Goal: Task Accomplishment & Management: Complete application form

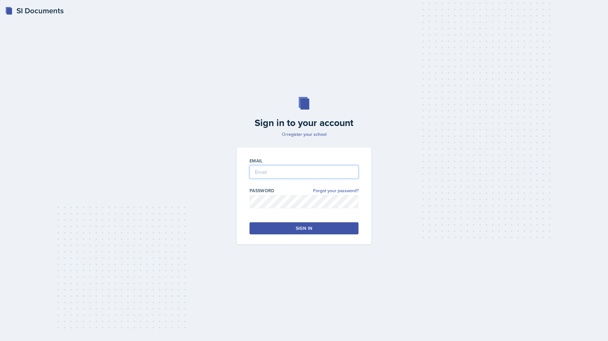
click at [265, 177] on input "email" at bounding box center [304, 171] width 109 height 13
type input "[EMAIL_ADDRESS][DOMAIN_NAME]"
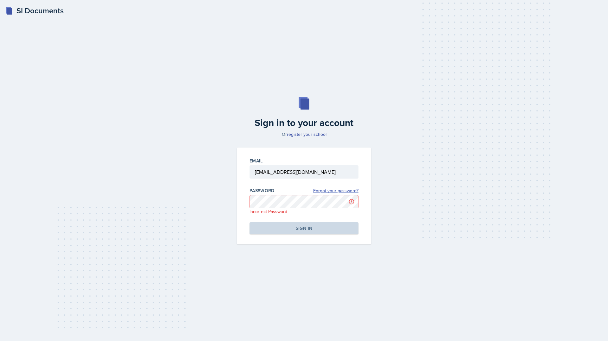
click at [338, 188] on link "Forgot your password?" at bounding box center [335, 191] width 45 height 7
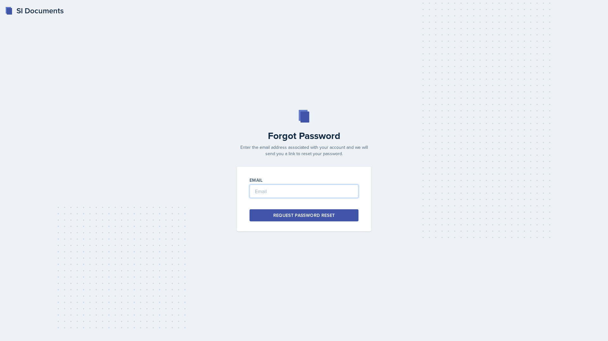
click at [324, 191] on input "email" at bounding box center [304, 191] width 109 height 13
type input "[EMAIL_ADDRESS][DOMAIN_NAME]"
click at [320, 216] on div "Request Password Reset" at bounding box center [304, 215] width 62 height 6
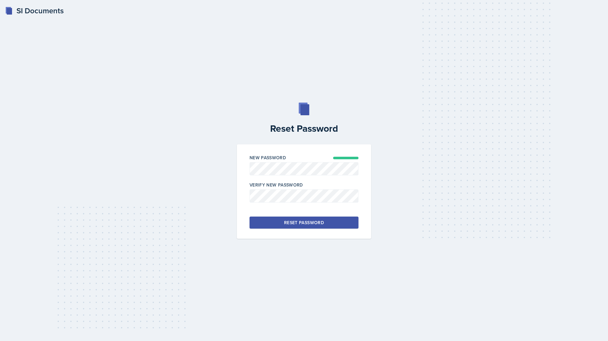
click at [308, 222] on div "Reset Password" at bounding box center [304, 223] width 40 height 6
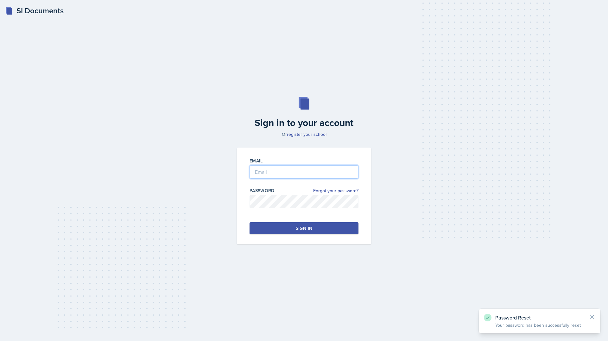
click at [292, 167] on input "email" at bounding box center [304, 171] width 109 height 13
type input "[EMAIL_ADDRESS][DOMAIN_NAME]"
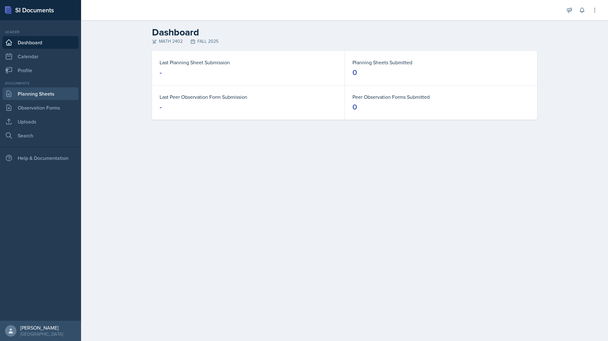
click at [40, 95] on link "Planning Sheets" at bounding box center [41, 93] width 76 height 13
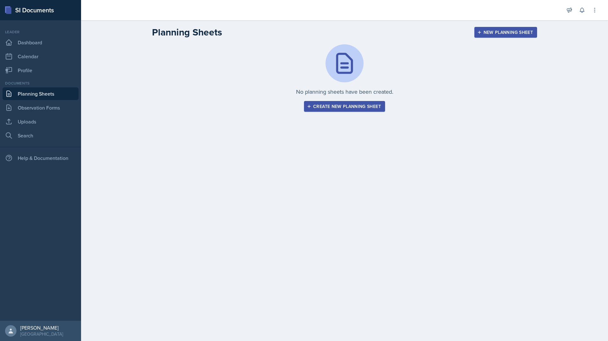
click at [315, 104] on div "Create new planning sheet" at bounding box center [344, 106] width 73 height 5
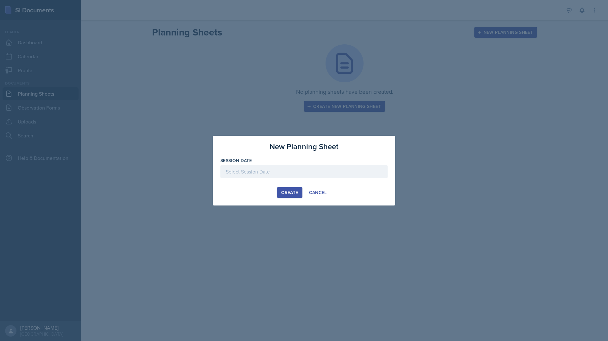
click at [290, 175] on div at bounding box center [303, 171] width 167 height 13
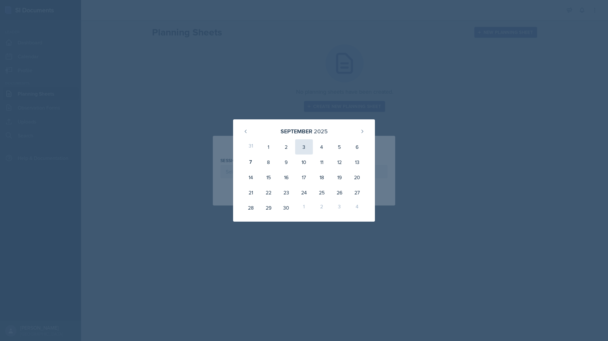
click at [304, 145] on div "3" at bounding box center [304, 146] width 18 height 15
type input "September 3rd, 2025"
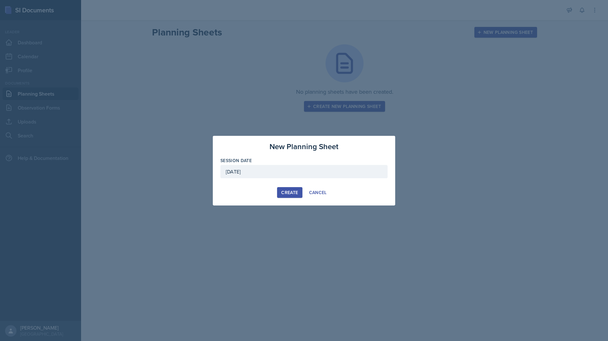
click at [295, 193] on div "Create" at bounding box center [289, 192] width 17 height 5
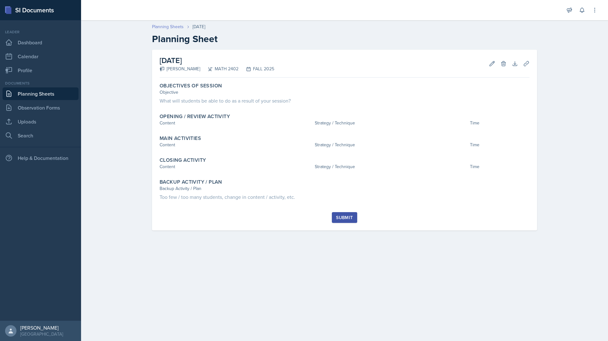
click at [162, 28] on link "Planning Sheets" at bounding box center [168, 26] width 32 height 7
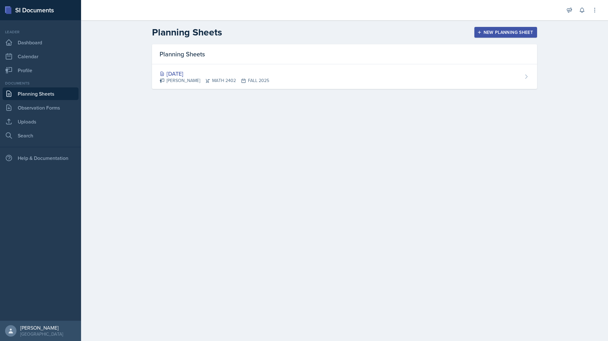
click at [483, 36] on button "New Planning Sheet" at bounding box center [505, 32] width 63 height 11
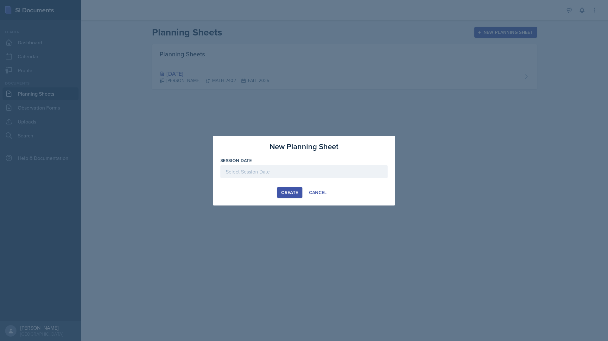
click at [296, 172] on div at bounding box center [303, 171] width 167 height 13
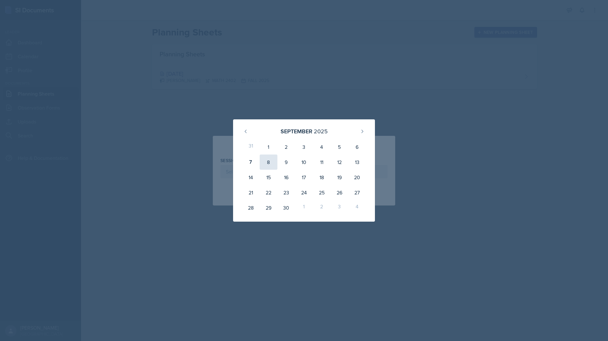
click at [264, 164] on div "8" at bounding box center [269, 162] width 18 height 15
type input "September 8th, 2025"
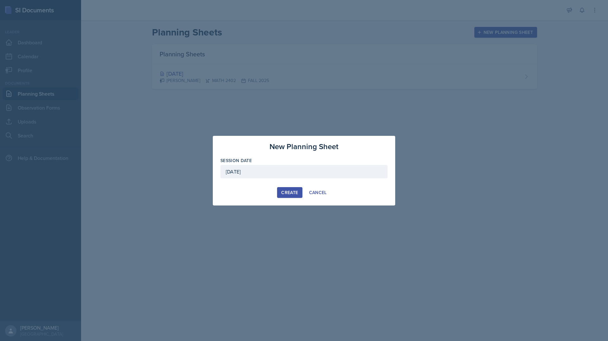
click at [292, 192] on div "Create" at bounding box center [289, 192] width 17 height 5
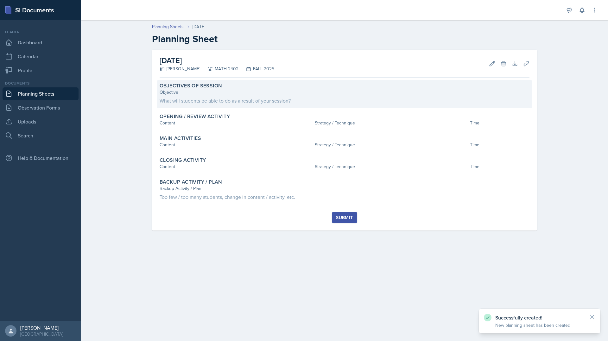
click at [231, 93] on div "Objective" at bounding box center [345, 92] width 370 height 7
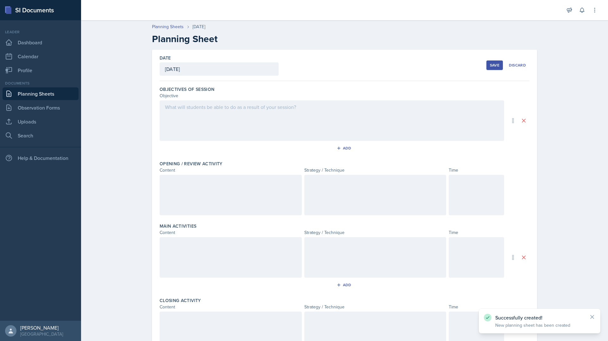
click at [254, 118] on div at bounding box center [332, 120] width 345 height 41
